Goal: Task Accomplishment & Management: Complete application form

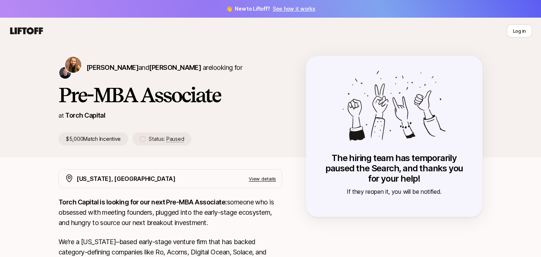
click at [36, 30] on icon at bounding box center [26, 30] width 33 height 7
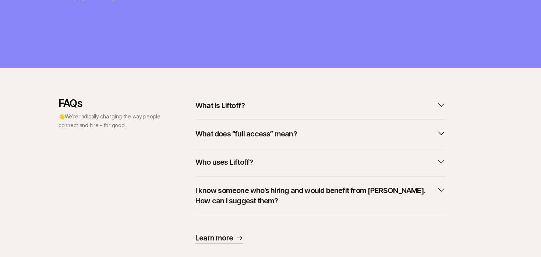
scroll to position [232, 0]
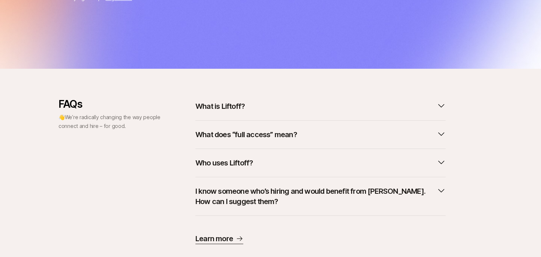
click at [241, 110] on p "What is Liftoff?" at bounding box center [220, 106] width 49 height 10
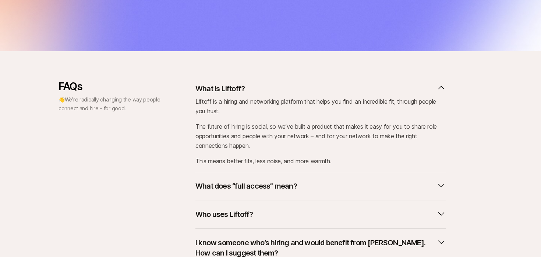
scroll to position [317, 0]
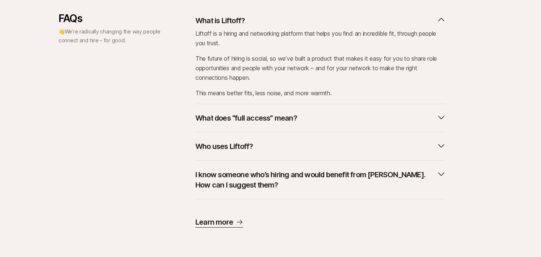
click at [243, 113] on button "What does “full access” mean?" at bounding box center [321, 118] width 250 height 16
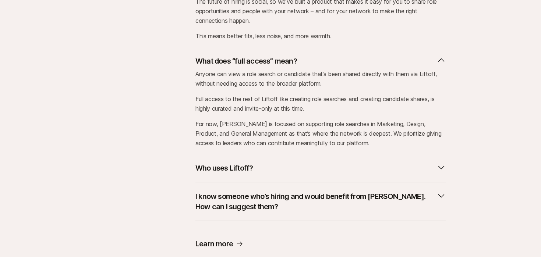
scroll to position [395, 0]
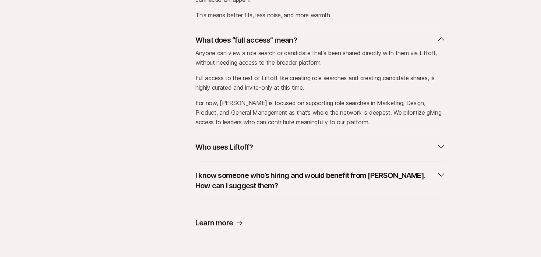
click at [262, 144] on button "Who uses Liftoff?" at bounding box center [321, 147] width 250 height 16
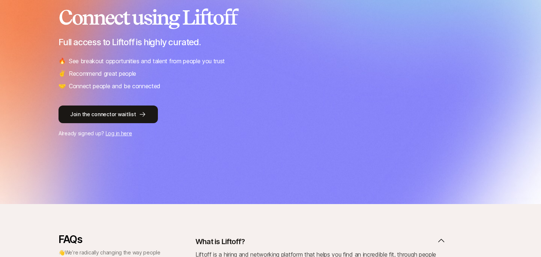
scroll to position [0, 0]
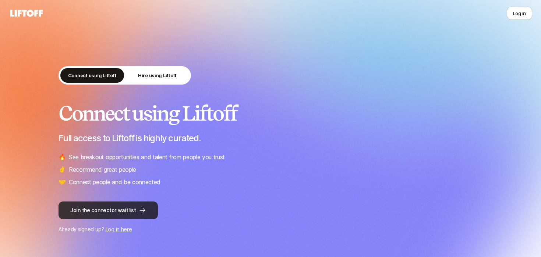
click at [113, 210] on button "Join the connector waitlist" at bounding box center [108, 211] width 99 height 18
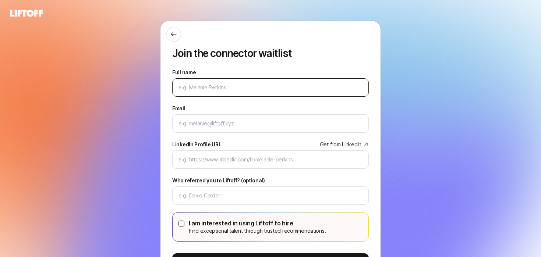
click at [238, 89] on input "Full name" at bounding box center [271, 87] width 184 height 9
type input "[PERSON_NAME]"
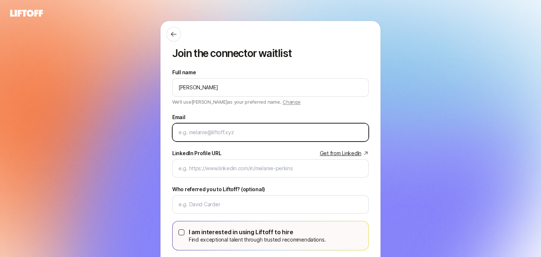
click at [237, 132] on input "Email" at bounding box center [271, 132] width 184 height 9
type input "[EMAIL_ADDRESS][DOMAIN_NAME]"
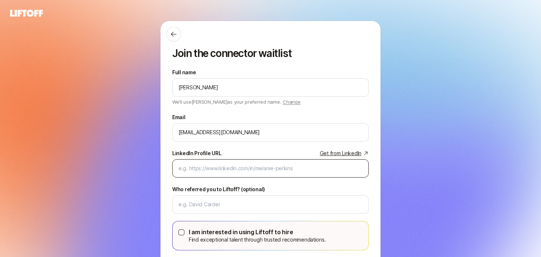
click at [211, 164] on div at bounding box center [270, 168] width 197 height 18
click at [212, 170] on input "LinkedIn Profile URL Get from LinkedIn" at bounding box center [271, 168] width 184 height 9
paste input "[URL][DOMAIN_NAME]"
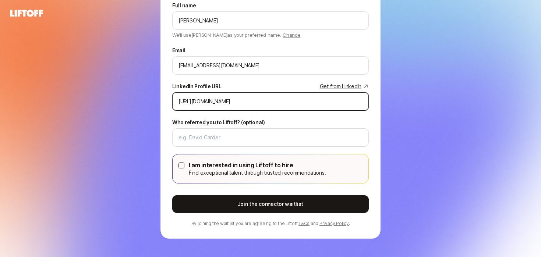
scroll to position [70, 0]
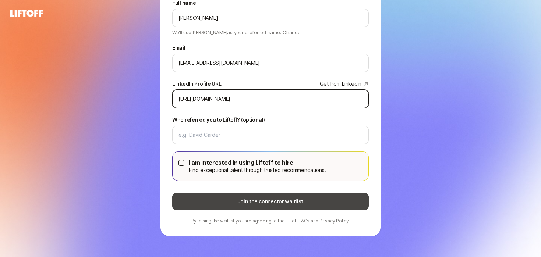
type input "[URL][DOMAIN_NAME]"
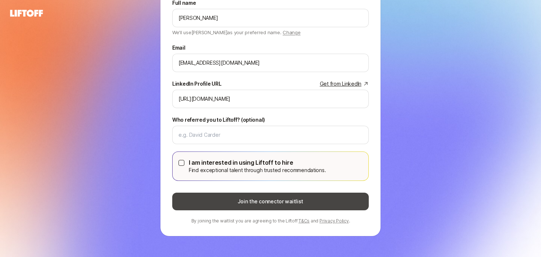
click at [196, 208] on button "Join the connector waitlist" at bounding box center [270, 202] width 197 height 18
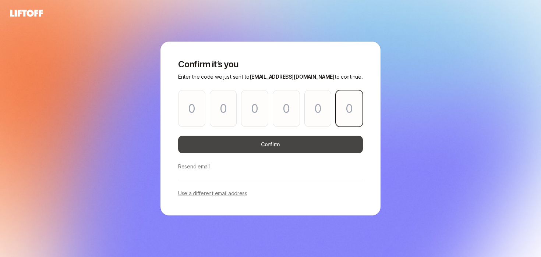
paste input "8"
type input "2"
type input "8"
type input "6"
type input "8"
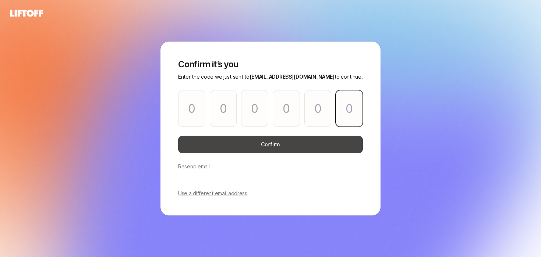
type input "2"
type input "8"
click at [212, 147] on button "Confirm" at bounding box center [270, 145] width 185 height 18
